Goal: Navigation & Orientation: Understand site structure

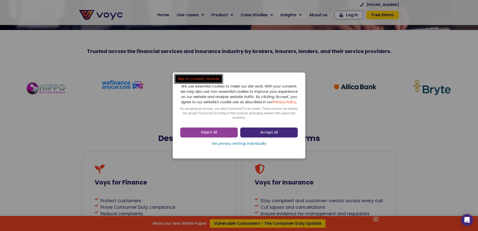
click at [285, 134] on link "Accept all" at bounding box center [269, 133] width 58 height 10
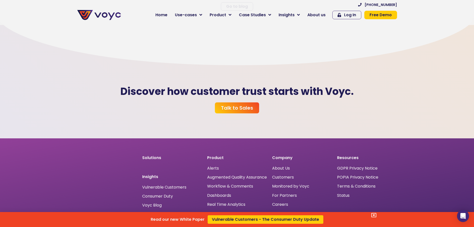
scroll to position [1611, 0]
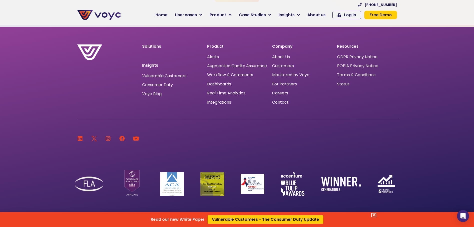
click at [276, 56] on div "Read our new White Paper Vulnerable Customers - The Consumer Duty Update" at bounding box center [237, 113] width 474 height 227
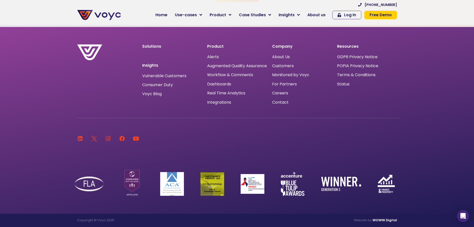
click at [276, 57] on span "About Us" at bounding box center [281, 57] width 18 height 0
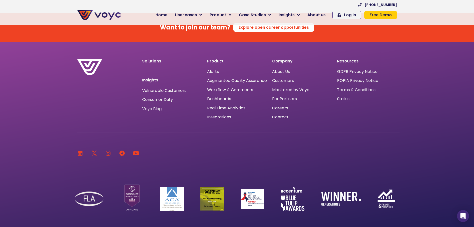
scroll to position [3230, 0]
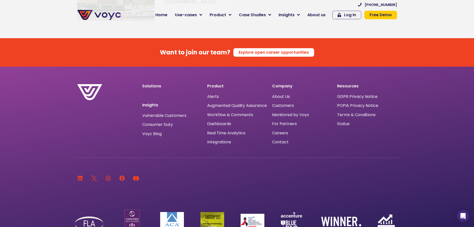
click at [368, 115] on span "Terms & Conditions" at bounding box center [356, 115] width 39 height 0
